Goal: Navigation & Orientation: Understand site structure

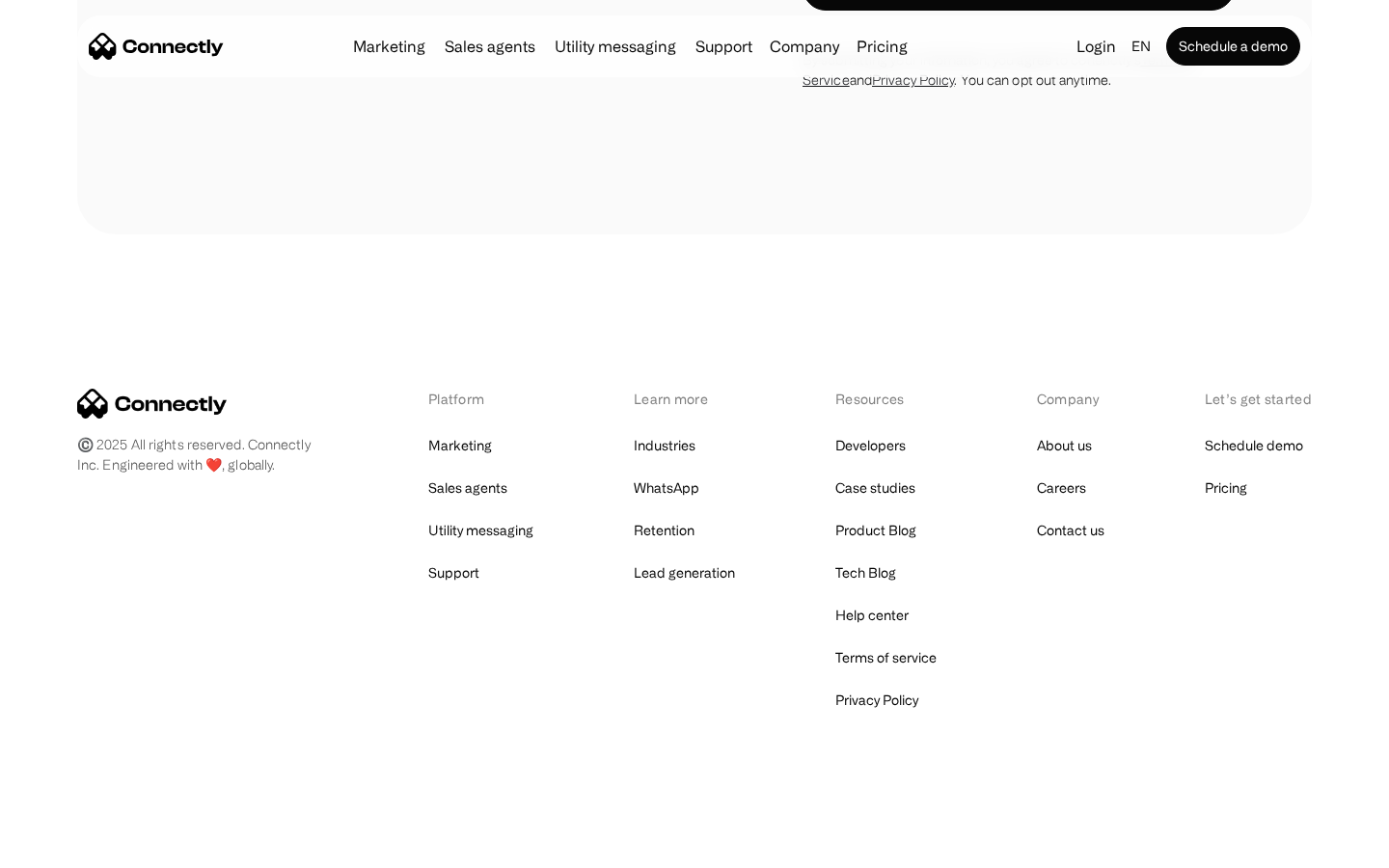
scroll to position [1307, 0]
